Goal: Transaction & Acquisition: Purchase product/service

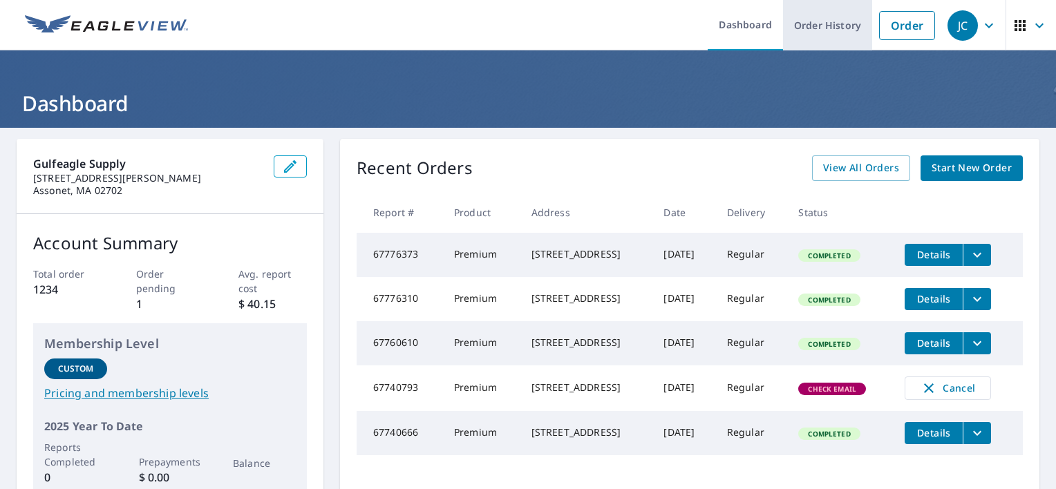
click at [838, 30] on link "Order History" at bounding box center [827, 25] width 89 height 50
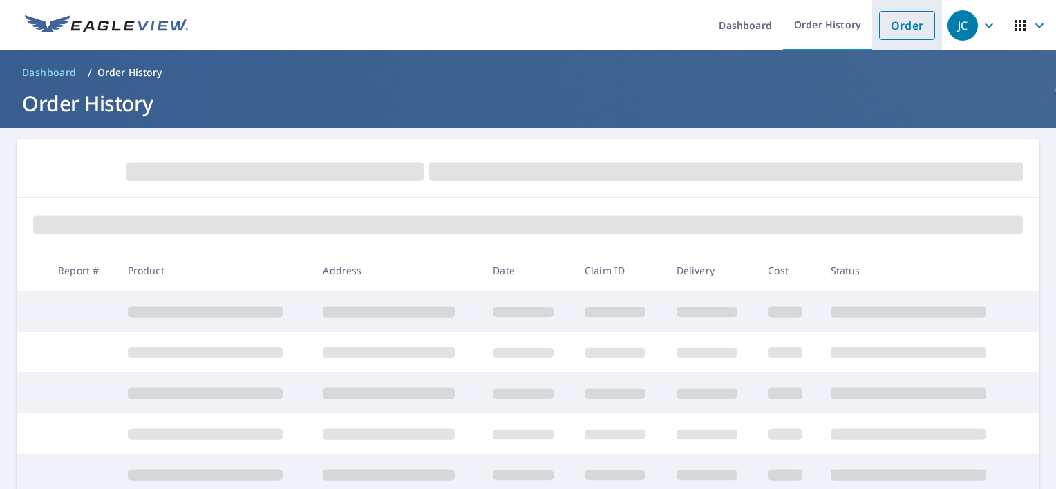
click at [883, 28] on link "Order" at bounding box center [907, 25] width 56 height 29
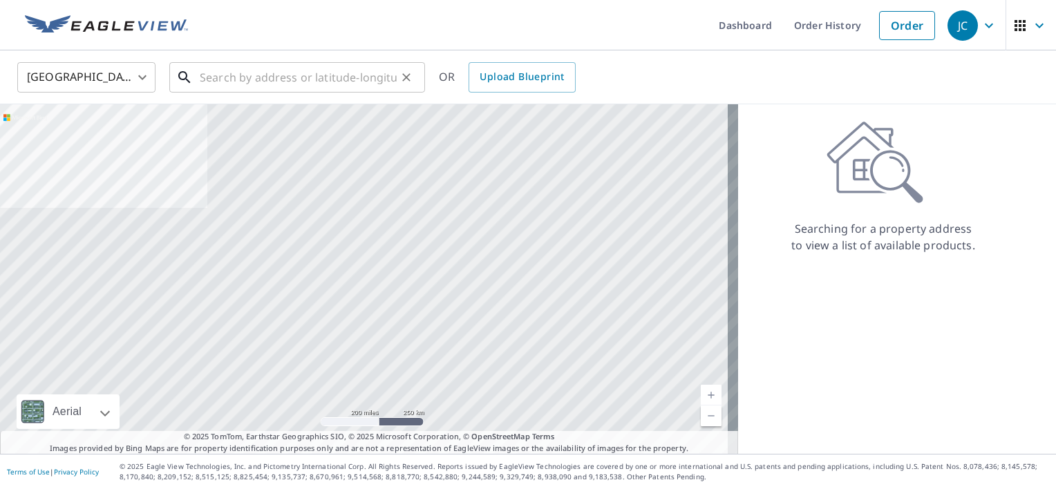
click at [218, 85] on input "text" at bounding box center [298, 77] width 197 height 39
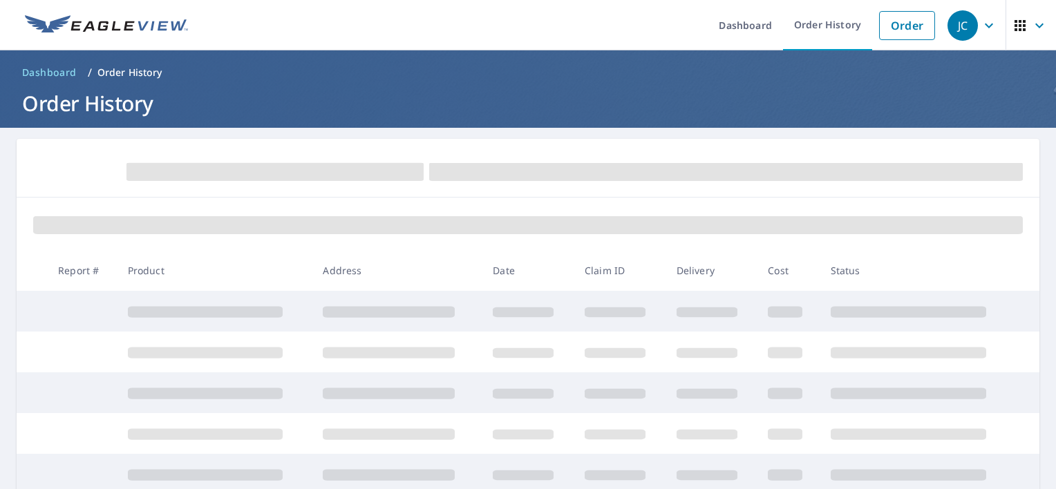
scroll to position [310, 0]
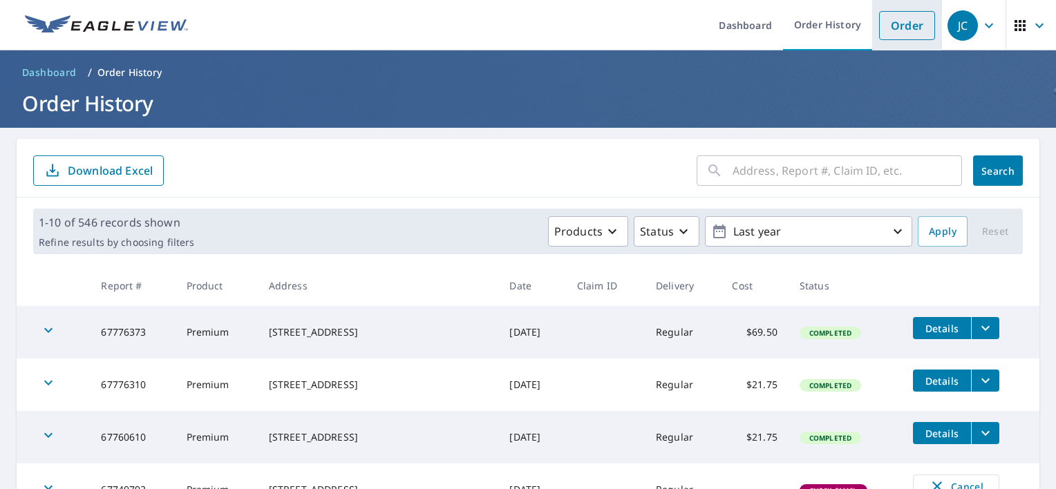
click at [889, 33] on link "Order" at bounding box center [907, 25] width 56 height 29
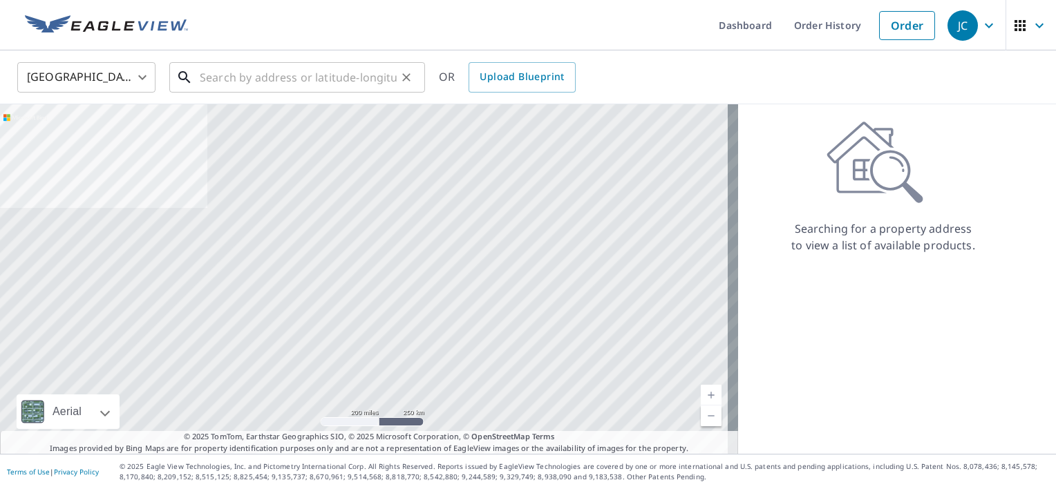
click at [216, 77] on input "text" at bounding box center [298, 77] width 197 height 39
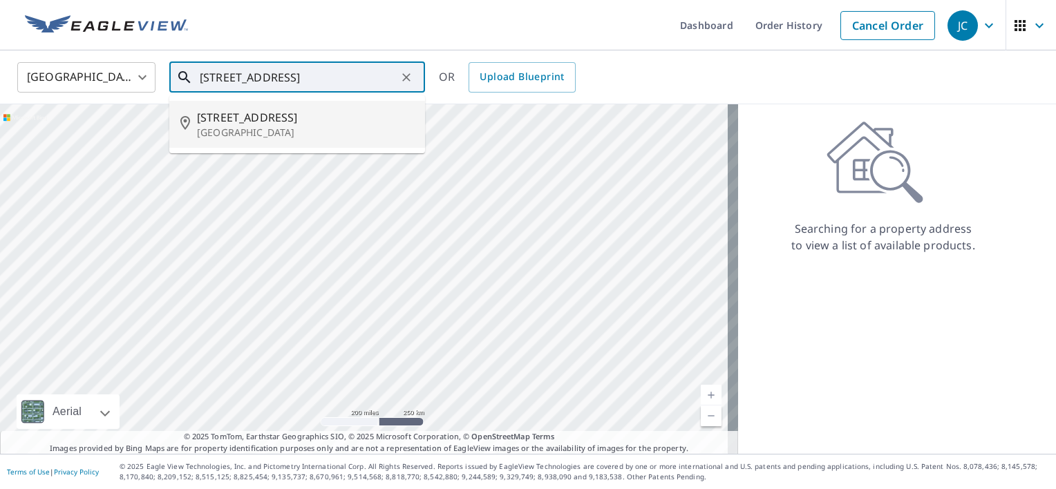
click at [207, 113] on span "[STREET_ADDRESS]" at bounding box center [305, 117] width 217 height 17
type input "[STREET_ADDRESS]"
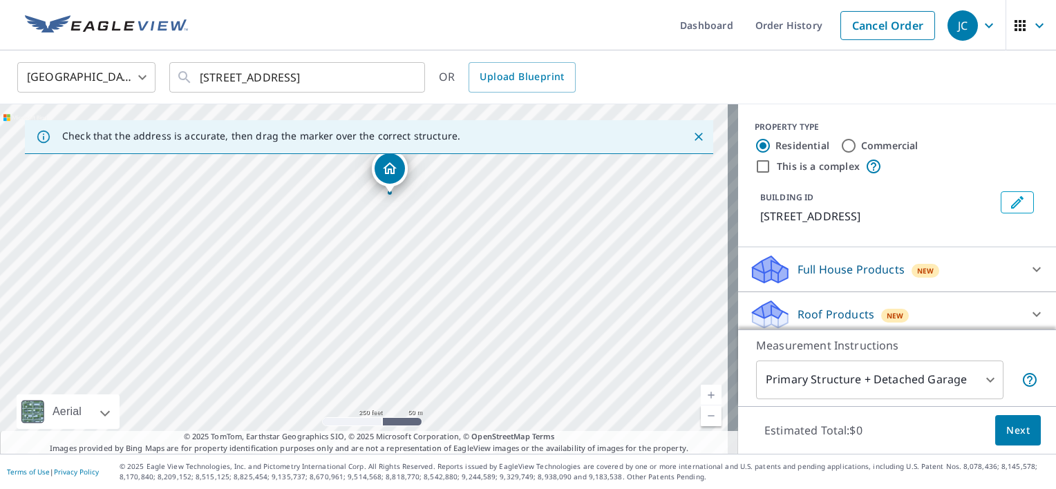
drag, startPoint x: 315, startPoint y: 392, endPoint x: 341, endPoint y: 309, distance: 87.4
click at [341, 309] on div "[STREET_ADDRESS]" at bounding box center [369, 279] width 738 height 350
click at [367, 347] on div "[STREET_ADDRESS]" at bounding box center [369, 279] width 738 height 350
drag, startPoint x: 392, startPoint y: 245, endPoint x: 383, endPoint y: 253, distance: 11.2
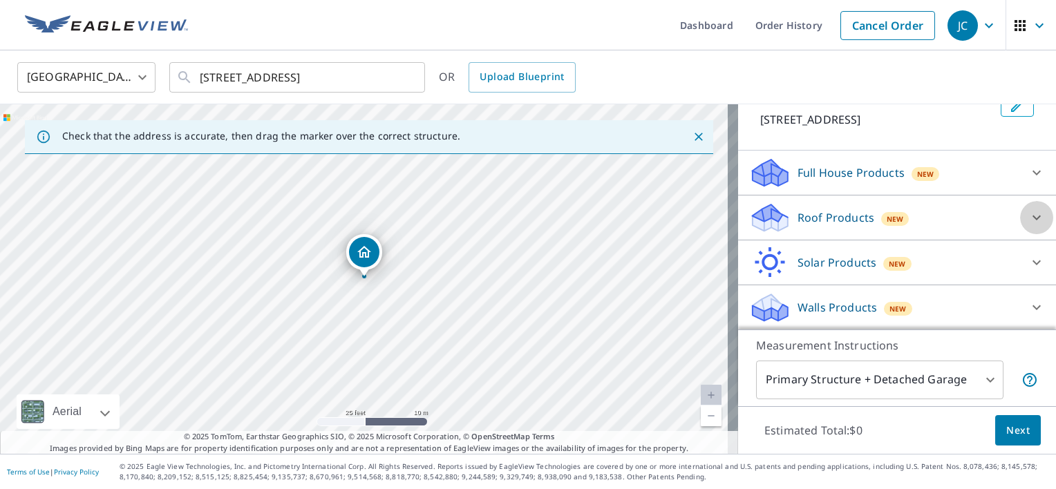
click at [1028, 214] on icon at bounding box center [1036, 217] width 17 height 17
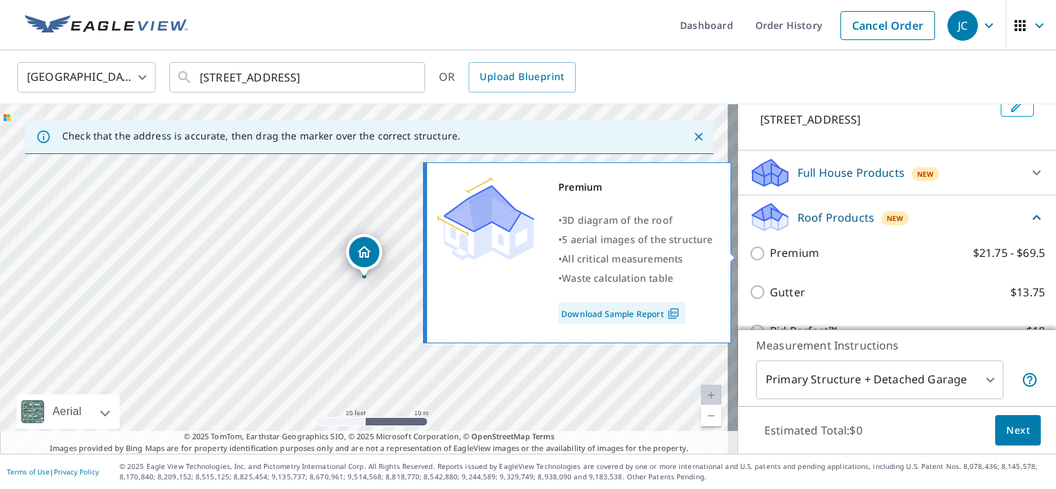
click at [754, 253] on input "Premium $21.75 - $69.5" at bounding box center [759, 253] width 21 height 17
checkbox input "true"
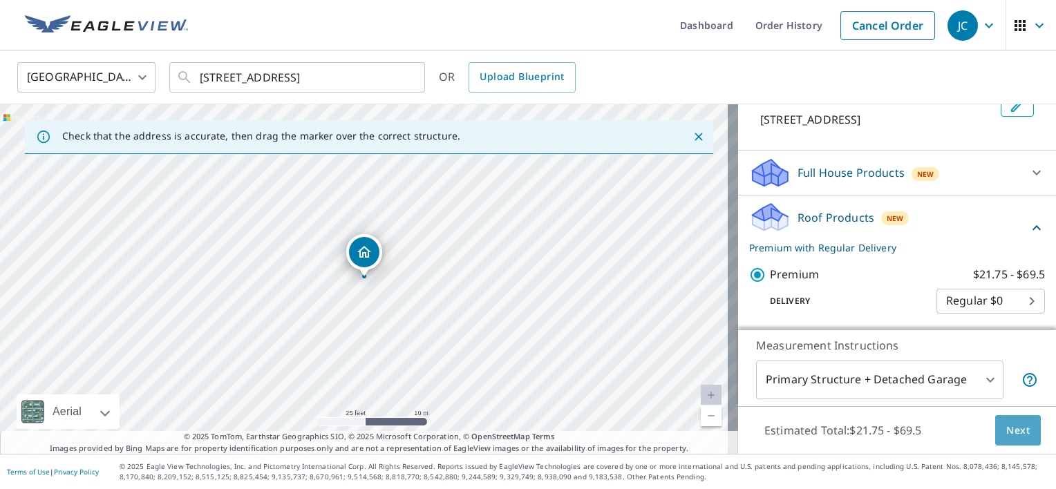
click at [1015, 428] on span "Next" at bounding box center [1017, 430] width 23 height 17
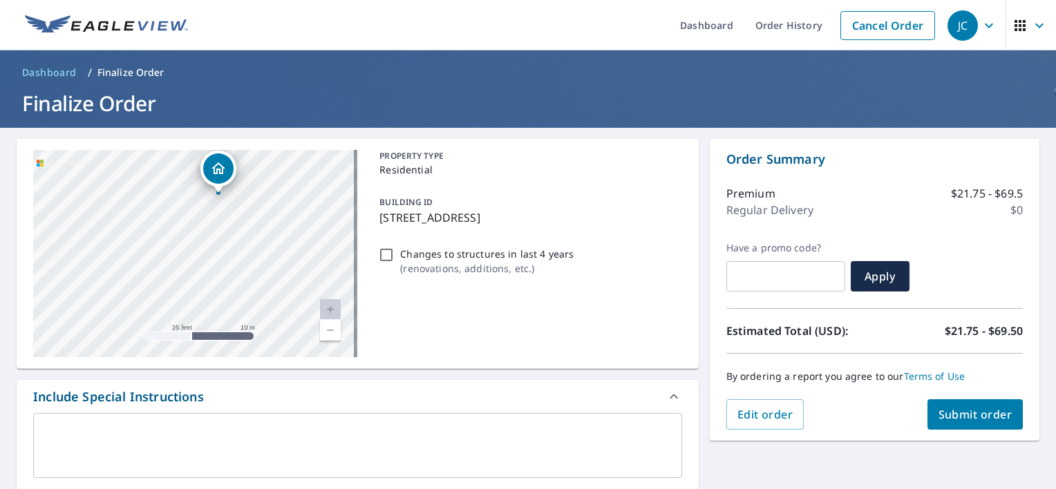
click at [190, 262] on div "[STREET_ADDRESS]" at bounding box center [195, 253] width 324 height 207
click at [190, 261] on div "[STREET_ADDRESS]" at bounding box center [195, 253] width 324 height 207
checkbox input "true"
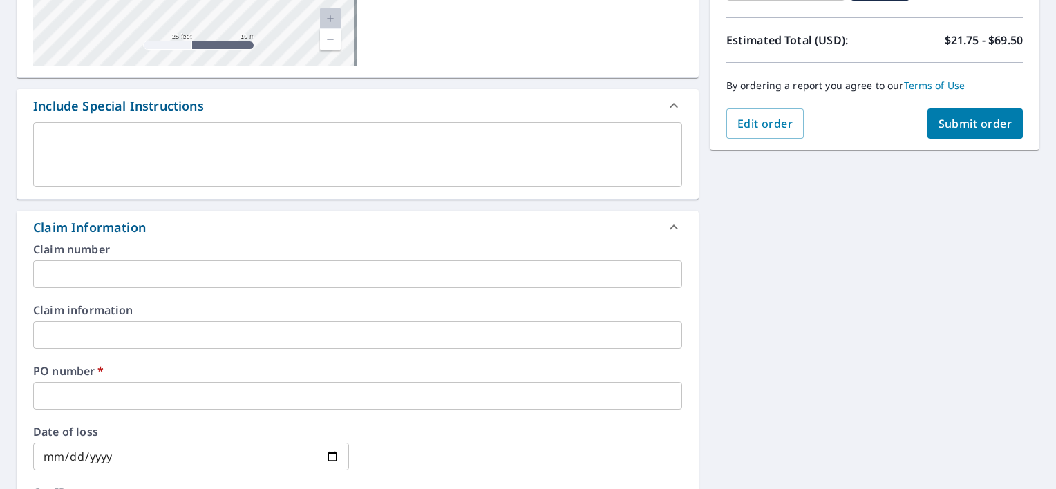
scroll to position [345, 0]
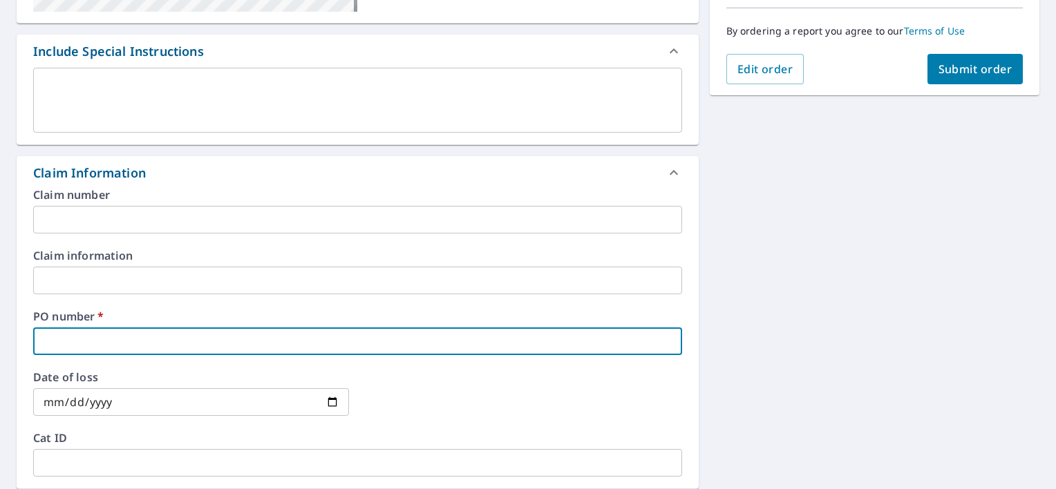
click at [67, 340] on input "text" at bounding box center [357, 341] width 649 height 28
click at [68, 343] on input "text" at bounding box center [357, 341] width 649 height 28
paste input "P000293245"
type input "P000293245"
checkbox input "true"
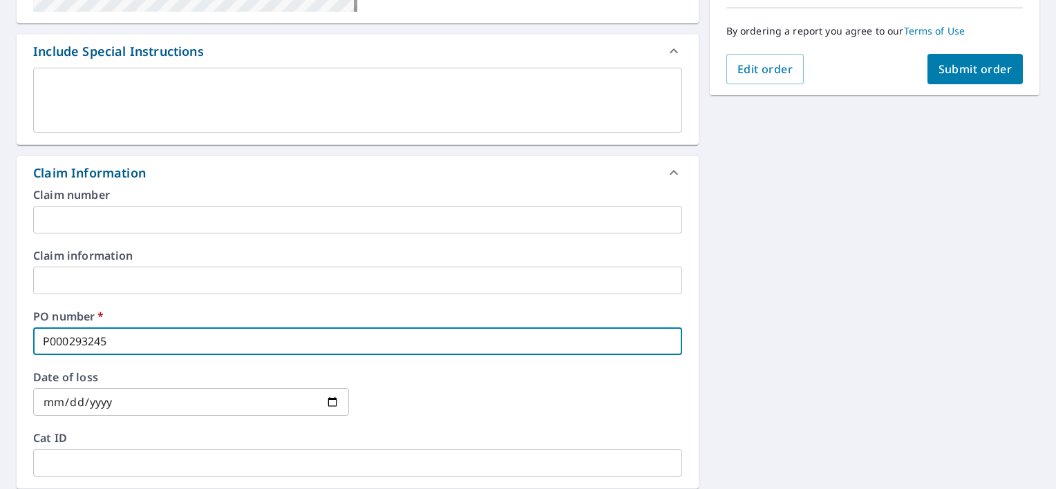
type input "P000293245"
click at [974, 68] on span "Submit order" at bounding box center [975, 68] width 74 height 15
checkbox input "true"
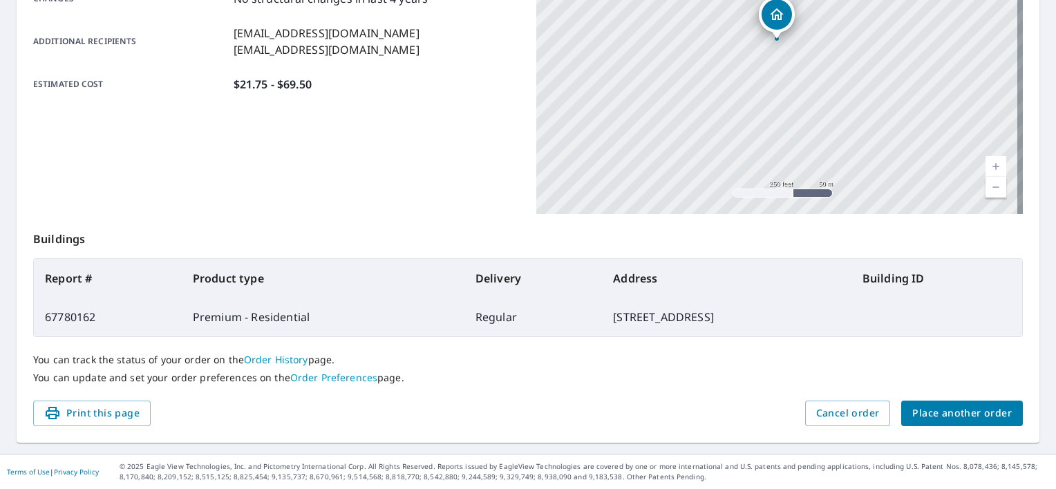
scroll to position [323, 0]
